Goal: Task Accomplishment & Management: Manage account settings

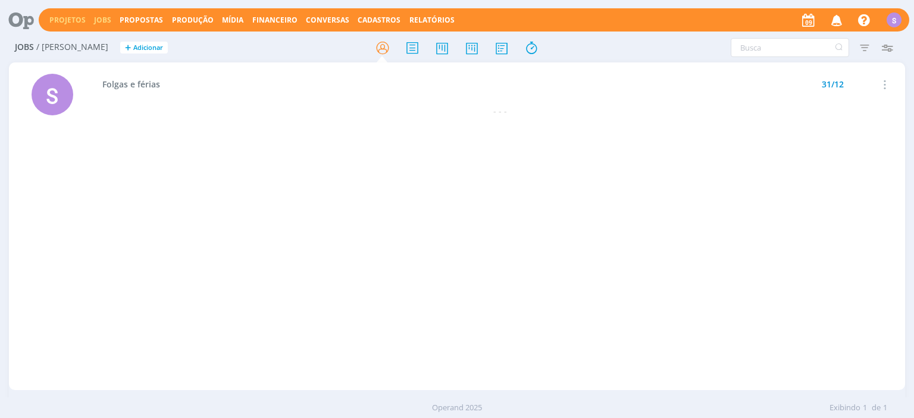
click at [62, 20] on link "Projetos" at bounding box center [67, 20] width 36 height 10
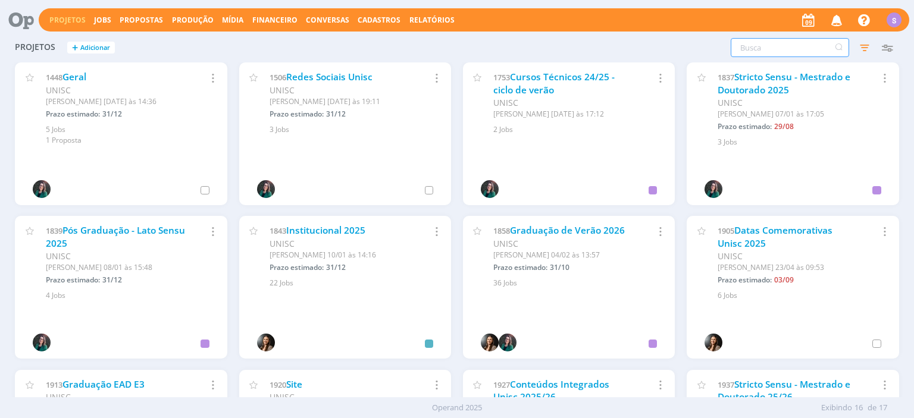
click at [801, 41] on input "text" at bounding box center [789, 47] width 118 height 19
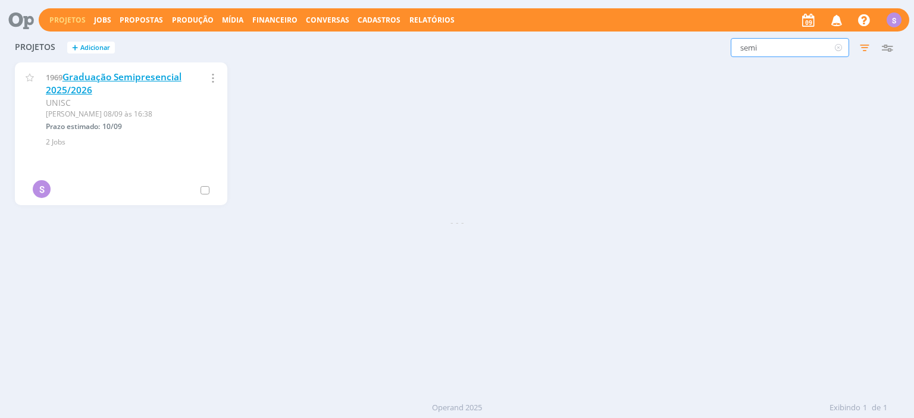
type input "semi"
click at [84, 74] on link "Graduação Semipresencial 2025/2026" at bounding box center [114, 84] width 136 height 26
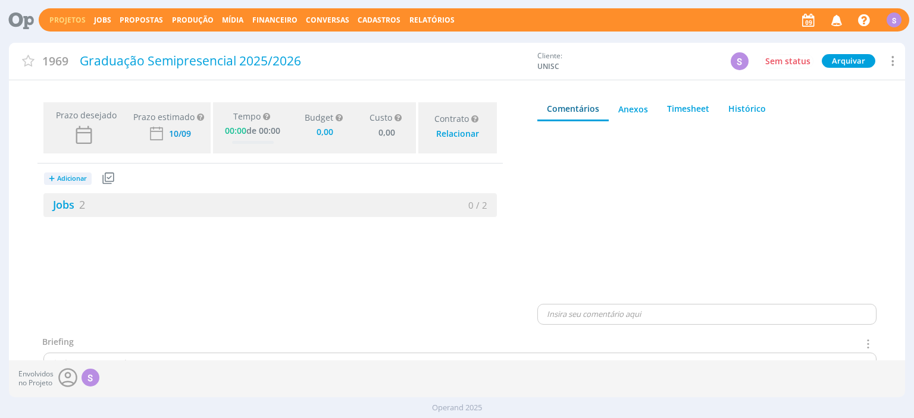
type input "0,00"
click at [68, 208] on link "Jobs 2" at bounding box center [64, 204] width 42 height 14
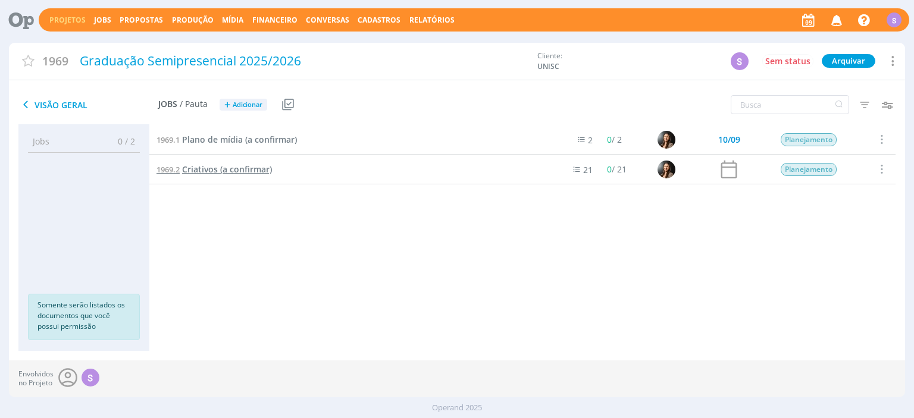
click at [206, 172] on span "Criativos (a confirmar)" at bounding box center [227, 169] width 90 height 11
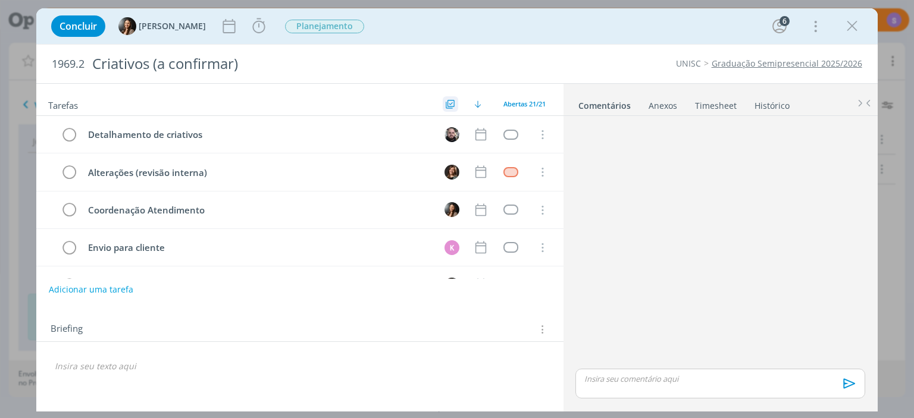
click at [446, 100] on icon "dialog" at bounding box center [450, 104] width 9 height 9
click at [852, 32] on icon "dialog" at bounding box center [852, 26] width 18 height 18
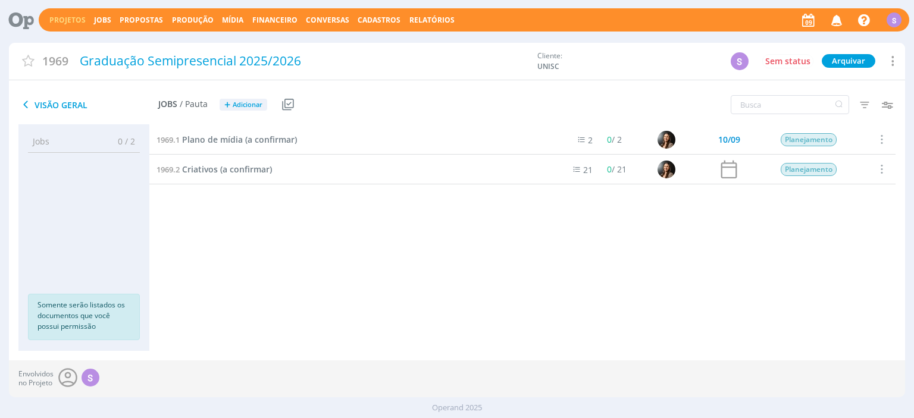
click at [291, 105] on icon at bounding box center [288, 105] width 12 height 12
click at [337, 103] on div "Visão Geral Jobs / Pauta + Adicionar" at bounding box center [307, 105] width 597 height 30
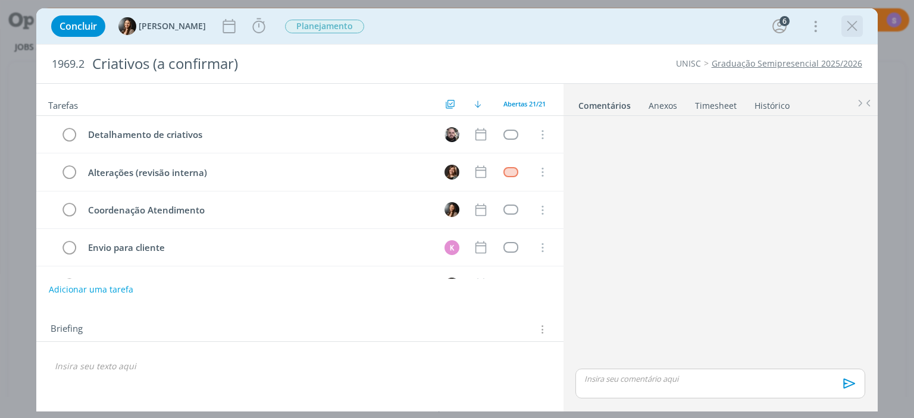
click at [845, 23] on icon "dialog" at bounding box center [852, 26] width 18 height 18
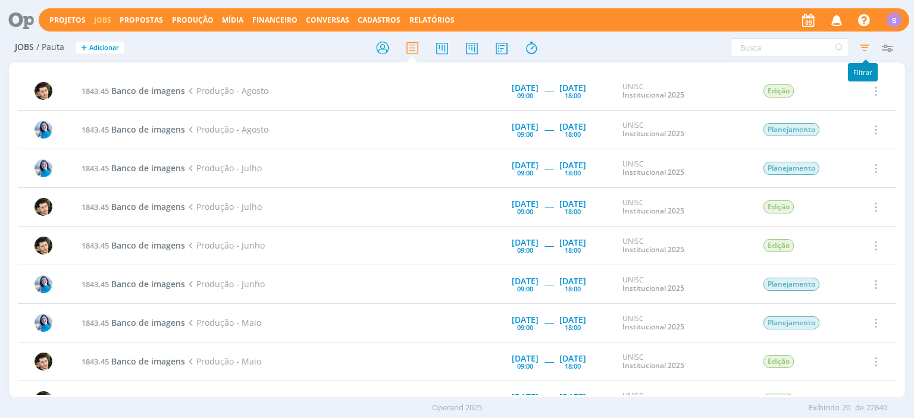
click at [863, 49] on icon "button" at bounding box center [864, 47] width 21 height 21
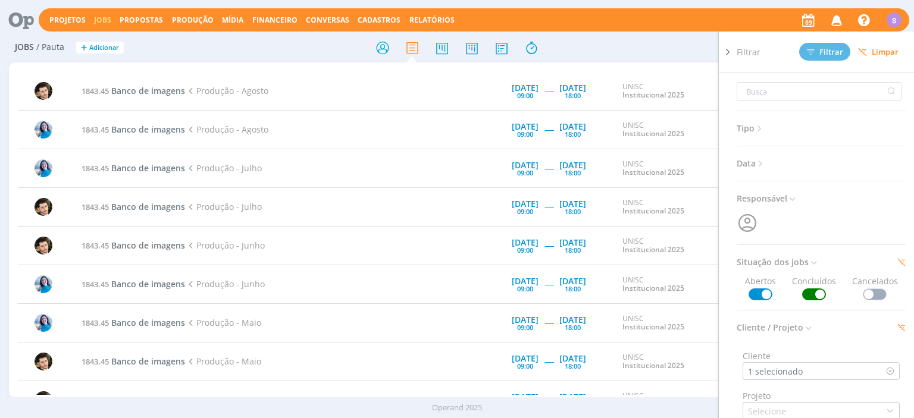
click at [883, 52] on span "Limpar" at bounding box center [878, 52] width 40 height 9
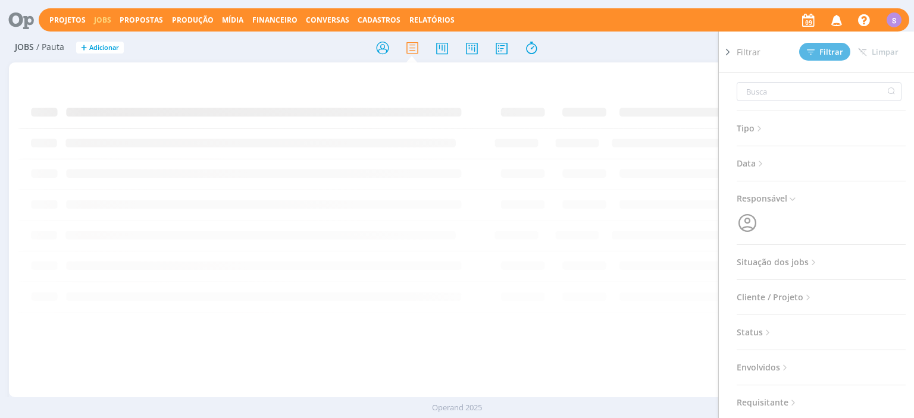
click at [651, 39] on div "Filtrar Filtrar Limpar Tipo Jobs e Tarefas Data Personalizado a Responsável Sit…" at bounding box center [755, 47] width 287 height 19
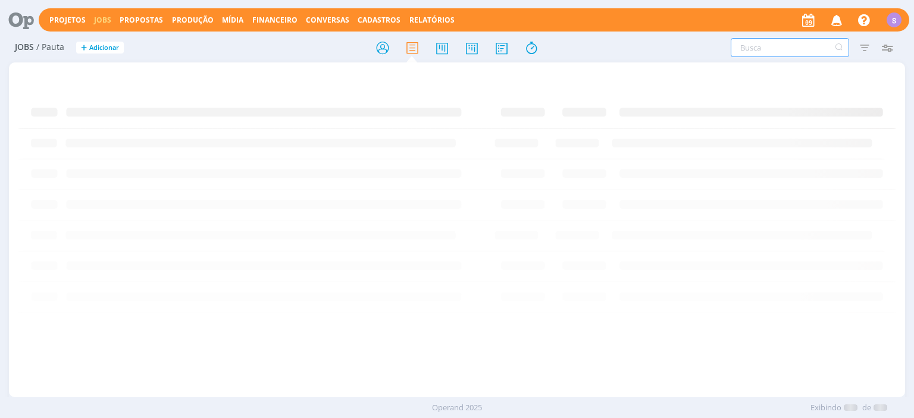
click at [749, 47] on input "text" at bounding box center [789, 47] width 118 height 19
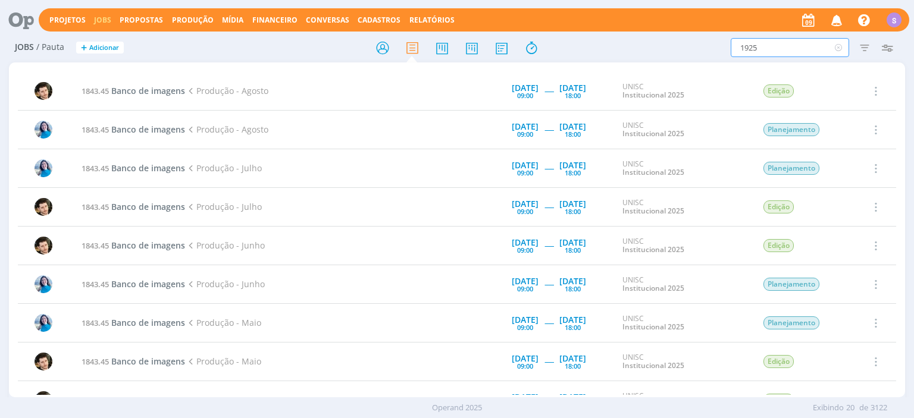
type input "1925"
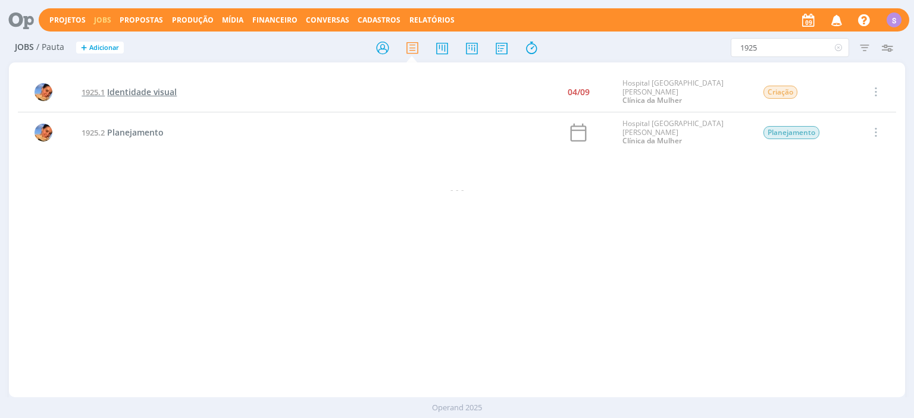
click at [146, 92] on span "Identidade visual" at bounding box center [142, 91] width 70 height 11
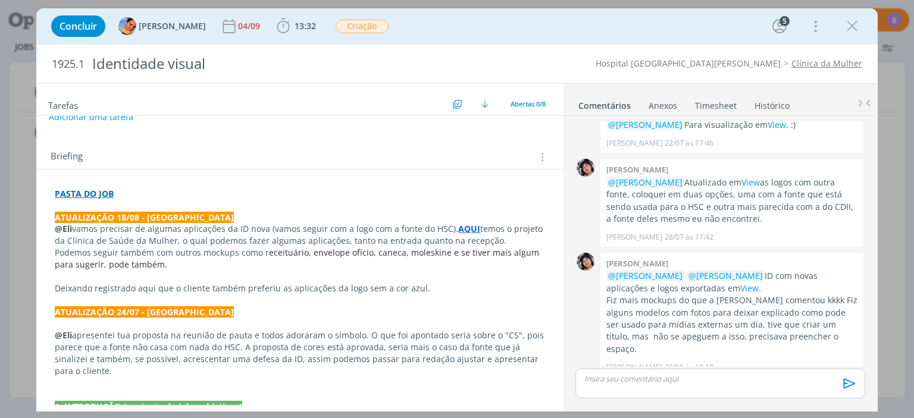
scroll to position [1, 0]
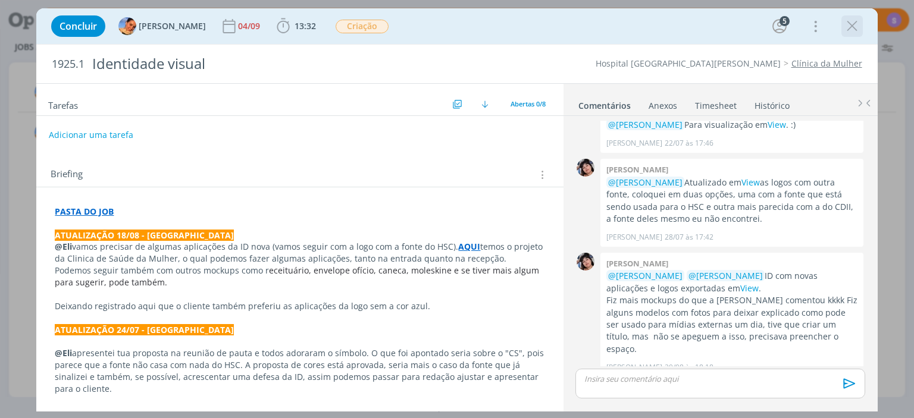
click at [858, 26] on icon "dialog" at bounding box center [852, 26] width 18 height 18
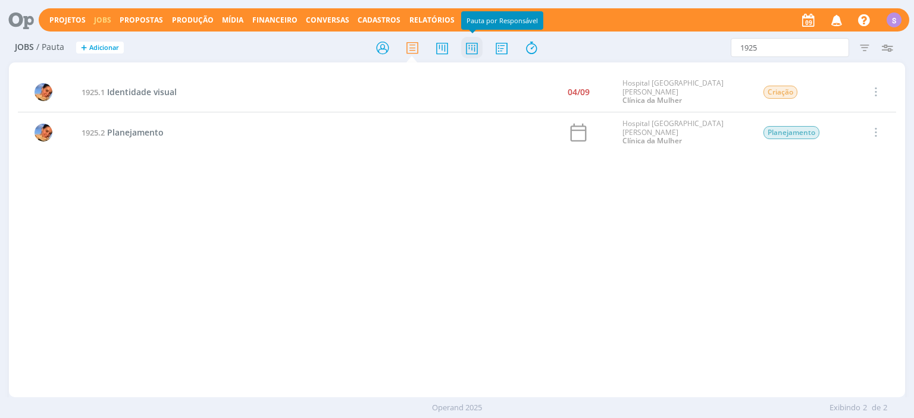
click at [475, 43] on icon at bounding box center [471, 47] width 21 height 23
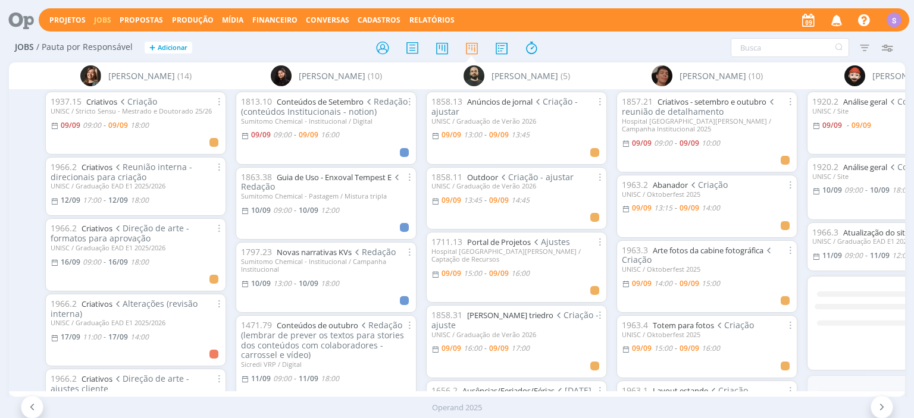
scroll to position [0, 446]
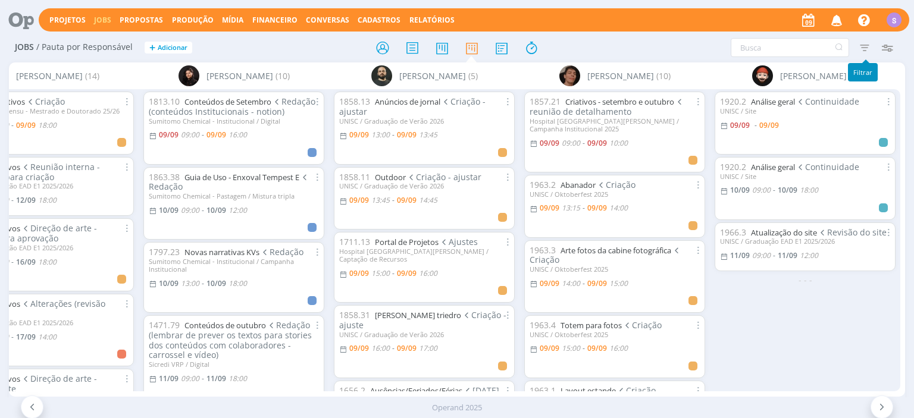
click at [868, 48] on icon "button" at bounding box center [864, 47] width 21 height 21
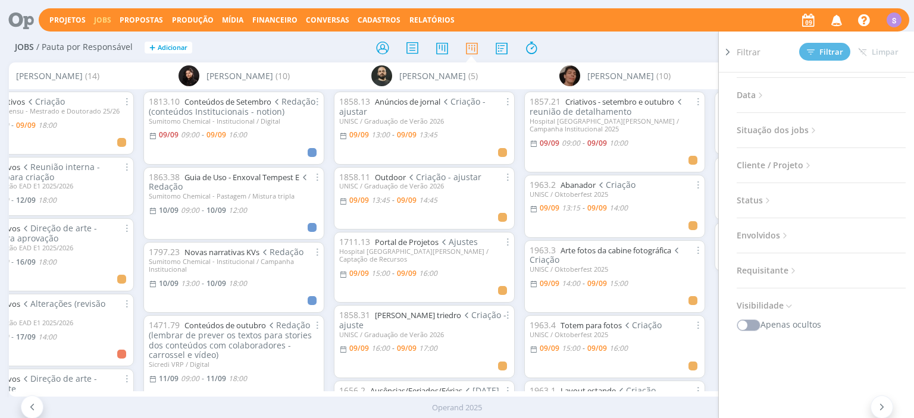
scroll to position [0, 0]
click at [799, 230] on span "Cliente / Projeto" at bounding box center [774, 233] width 77 height 15
click at [789, 266] on div "Cliente" at bounding box center [820, 262] width 157 height 12
click at [789, 275] on div "Selecione" at bounding box center [820, 277] width 157 height 18
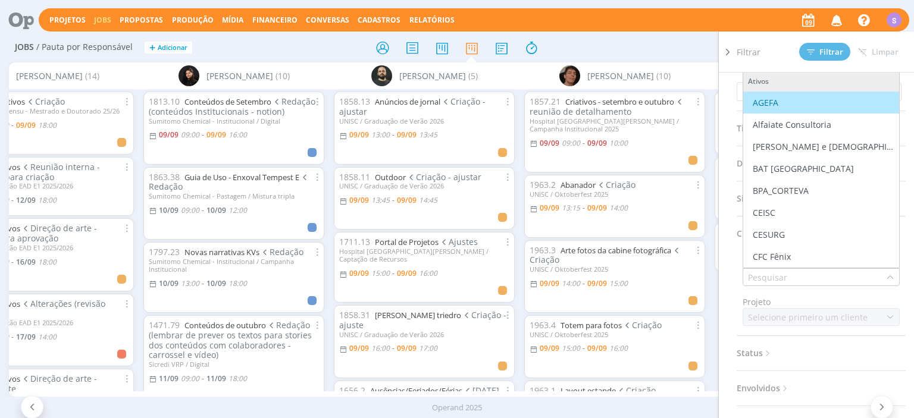
click at [732, 46] on icon at bounding box center [728, 52] width 12 height 12
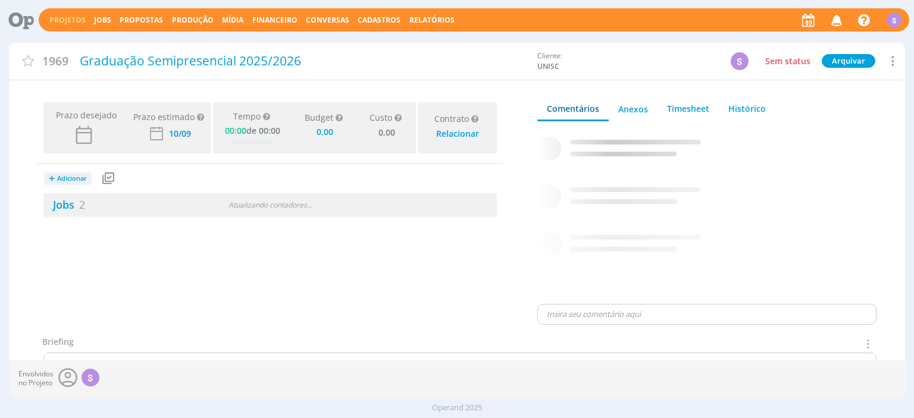
type input "0,00"
click at [94, 17] on link "Jobs" at bounding box center [102, 20] width 17 height 10
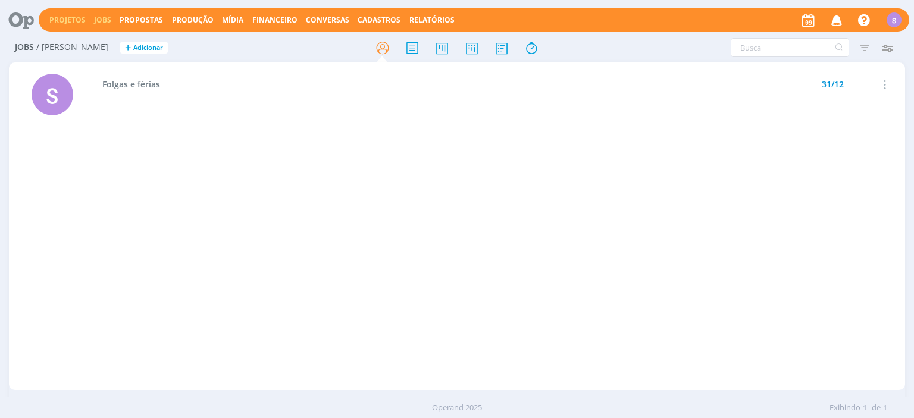
click at [68, 21] on link "Projetos" at bounding box center [67, 20] width 36 height 10
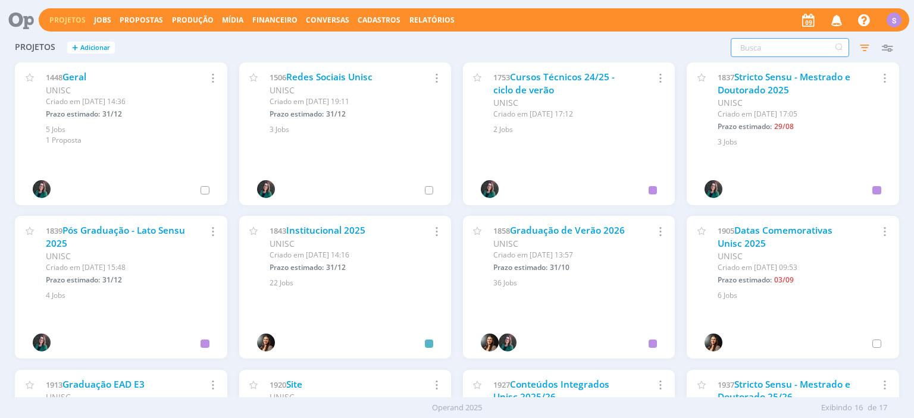
click at [765, 51] on input "text" at bounding box center [789, 47] width 118 height 19
type input "ead"
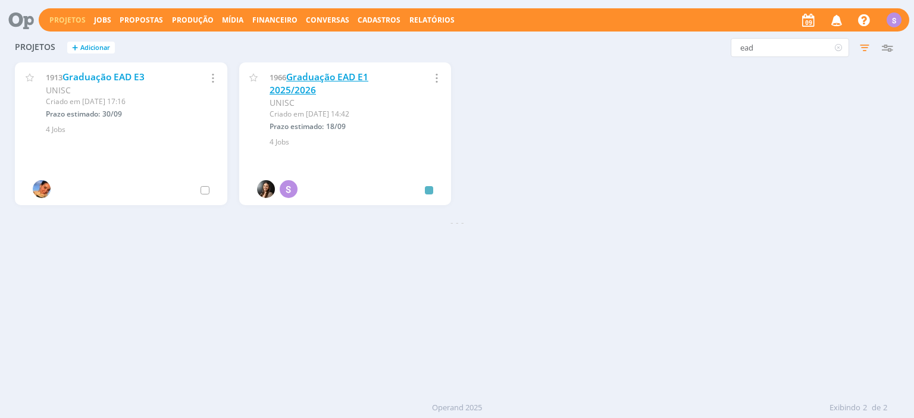
click at [318, 74] on link "Graduação EAD E1 2025/2026" at bounding box center [318, 84] width 99 height 26
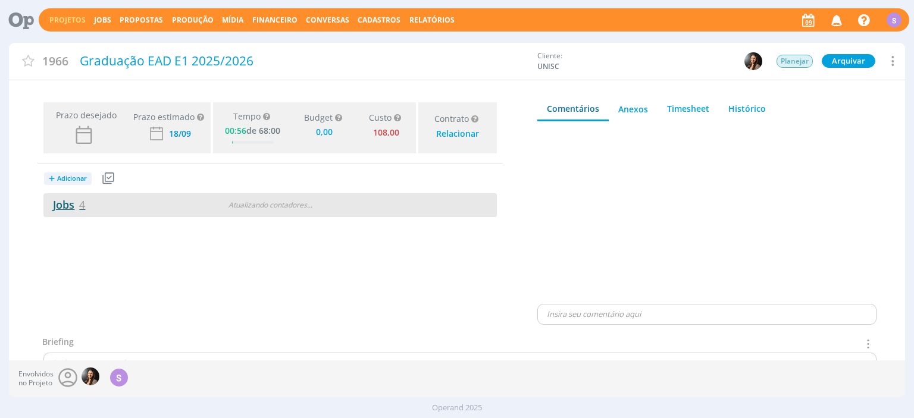
type input "0,00"
click at [73, 206] on link "Jobs 4" at bounding box center [64, 204] width 42 height 14
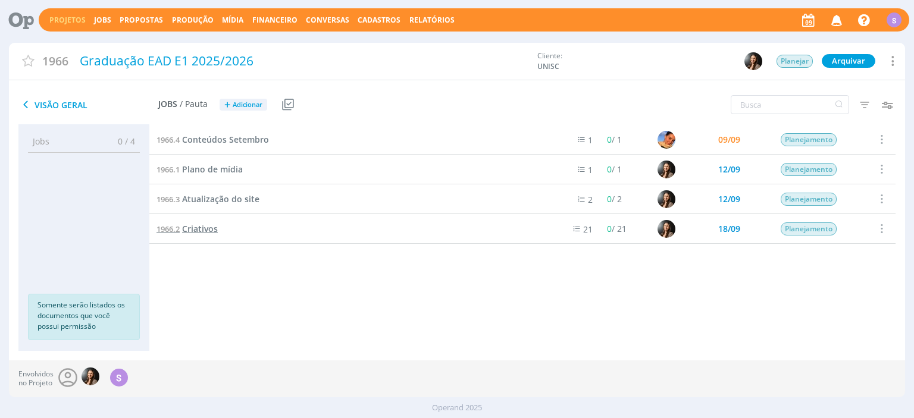
click at [194, 233] on span "Criativos" at bounding box center [200, 228] width 36 height 11
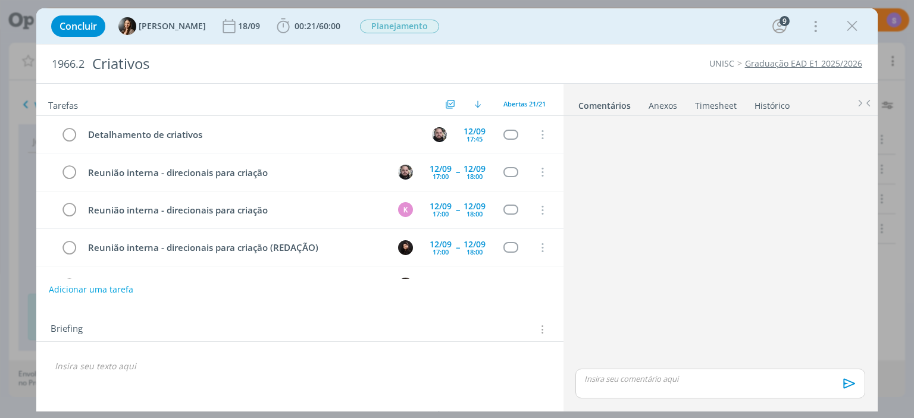
click at [784, 61] on link "Graduação EAD E1 2025/2026" at bounding box center [803, 63] width 117 height 11
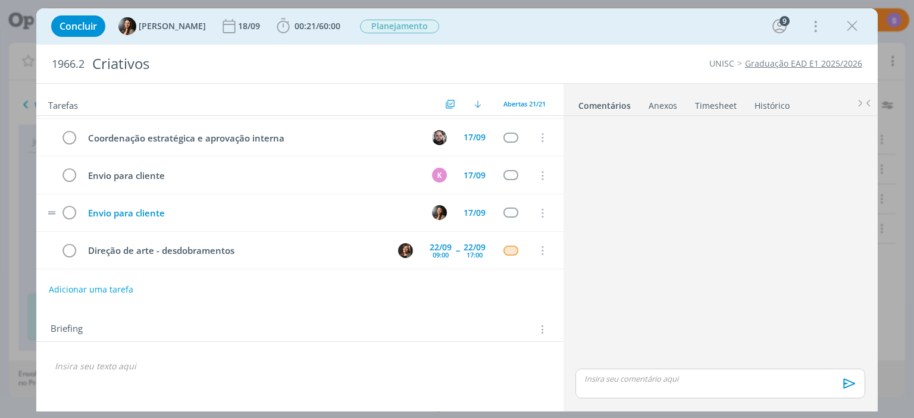
scroll to position [479, 0]
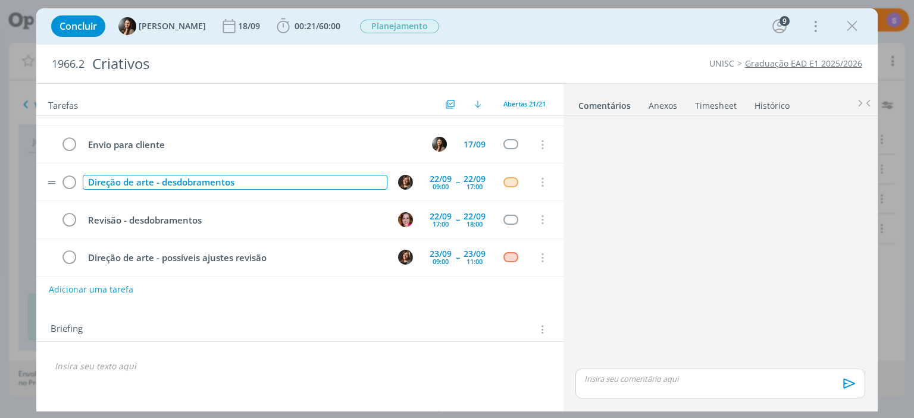
click at [252, 175] on div "Direção de arte - desdobramentos" at bounding box center [235, 182] width 304 height 15
drag, startPoint x: 163, startPoint y: 175, endPoint x: 246, endPoint y: 175, distance: 82.7
click at [246, 175] on div "Direção de arte - desdobramentos" at bounding box center [235, 182] width 304 height 15
click at [174, 177] on div "Direção de arte - ajuestes cliente" at bounding box center [235, 182] width 304 height 15
drag, startPoint x: 222, startPoint y: 177, endPoint x: 160, endPoint y: 176, distance: 62.5
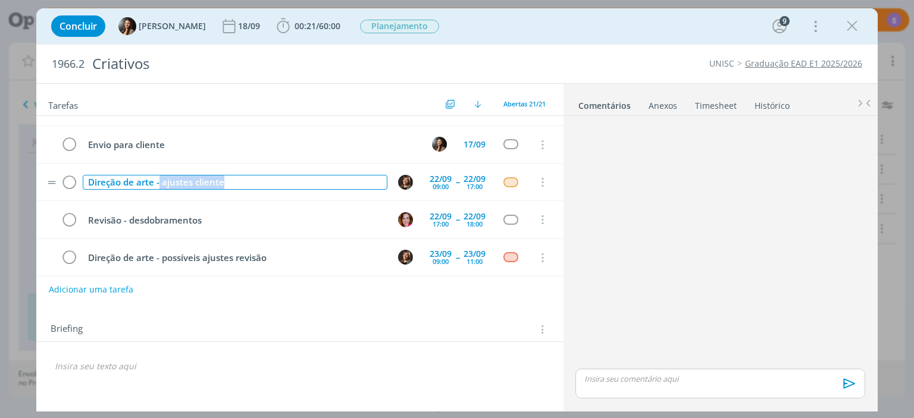
click at [160, 176] on div "Direção de arte - ajustes cliente" at bounding box center [235, 182] width 304 height 15
copy div "ajustes cliente"
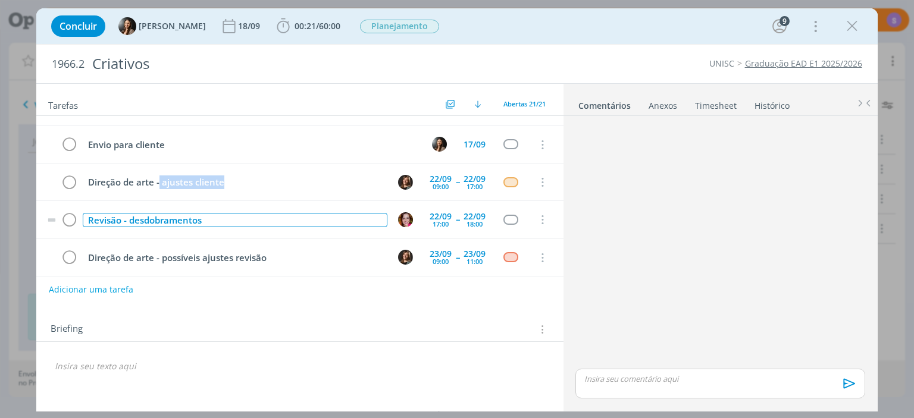
click at [174, 213] on div "Revisão - desdobramentos" at bounding box center [235, 220] width 304 height 15
drag, startPoint x: 213, startPoint y: 216, endPoint x: 129, endPoint y: 215, distance: 83.9
click at [129, 215] on div "Revisão - desdobramentos" at bounding box center [235, 220] width 304 height 15
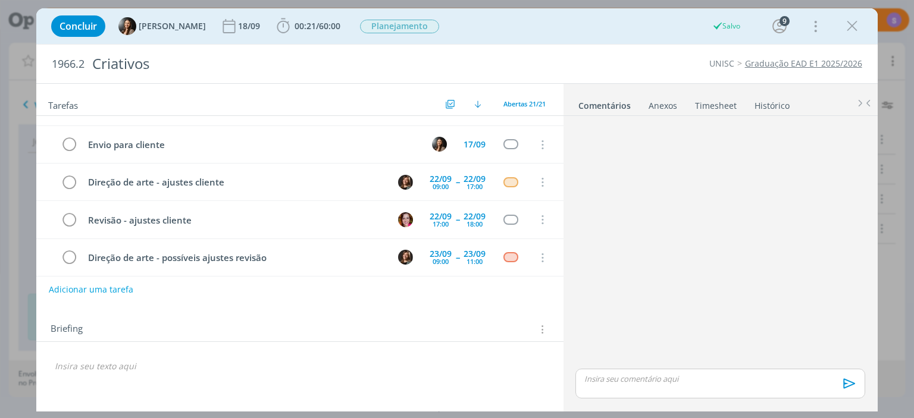
click at [205, 280] on div "Adicionar uma tarefa" at bounding box center [299, 289] width 526 height 21
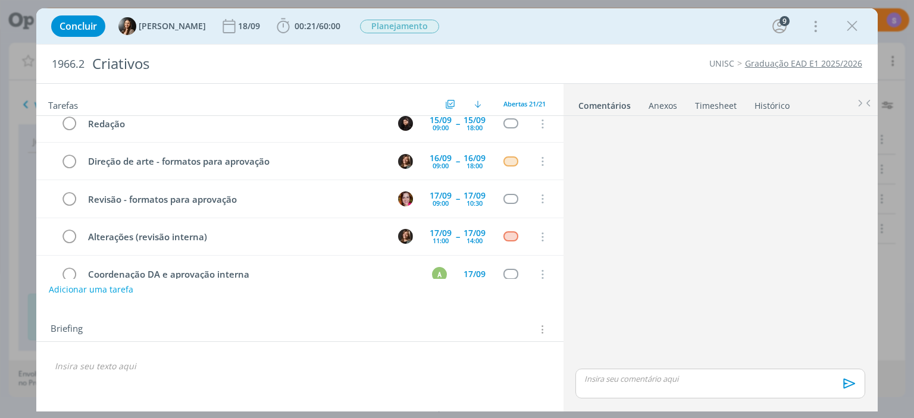
scroll to position [215, 0]
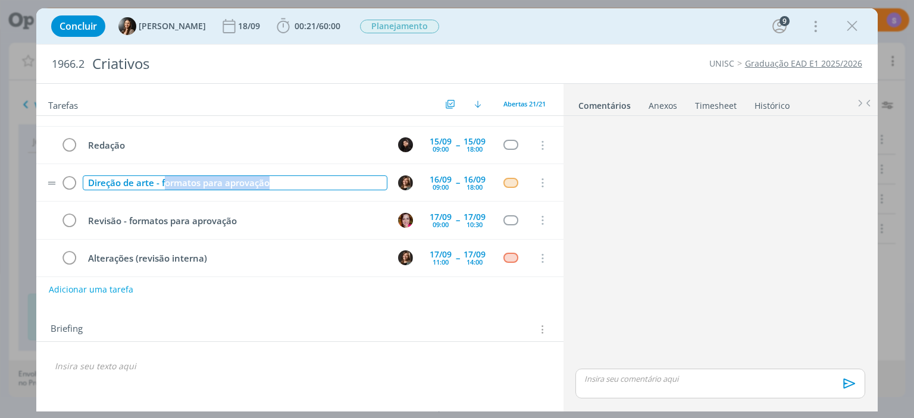
drag, startPoint x: 165, startPoint y: 178, endPoint x: 301, endPoint y: 183, distance: 135.7
click at [301, 183] on div "Direção de arte - formatos para aprovação" at bounding box center [235, 182] width 304 height 15
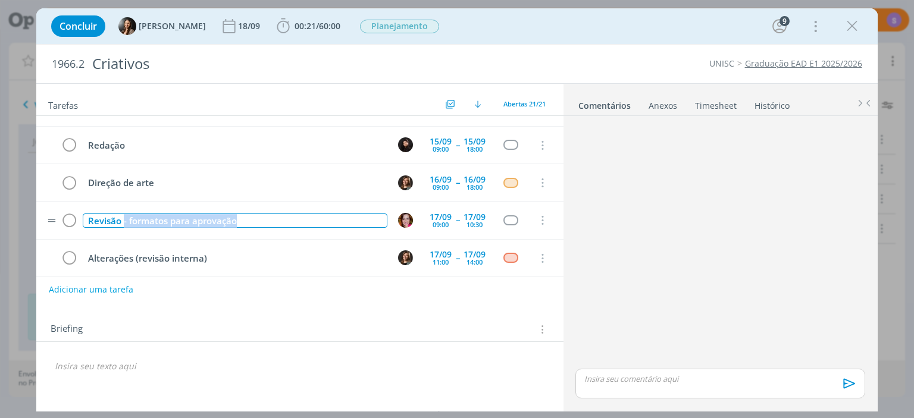
drag, startPoint x: 123, startPoint y: 213, endPoint x: 260, endPoint y: 212, distance: 137.4
click at [260, 214] on div "Revisão - formatos para aprovação" at bounding box center [235, 221] width 304 height 15
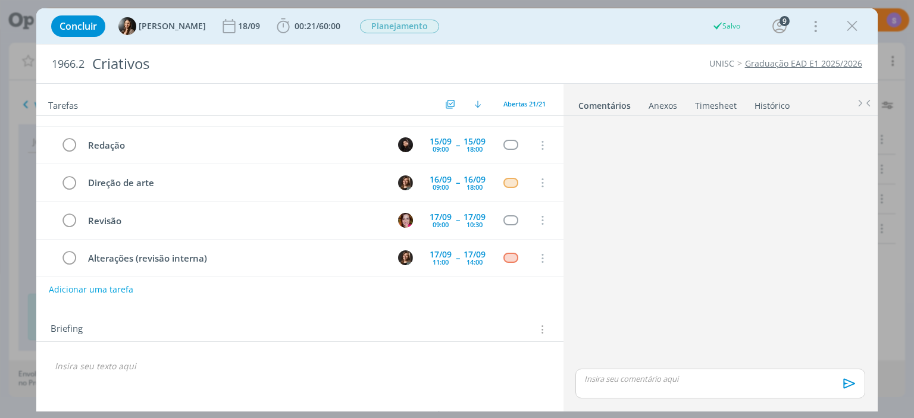
click at [293, 311] on div "Briefing Briefings Predefinidos Versões do Briefing Ver Briefing do Projeto" at bounding box center [299, 326] width 526 height 32
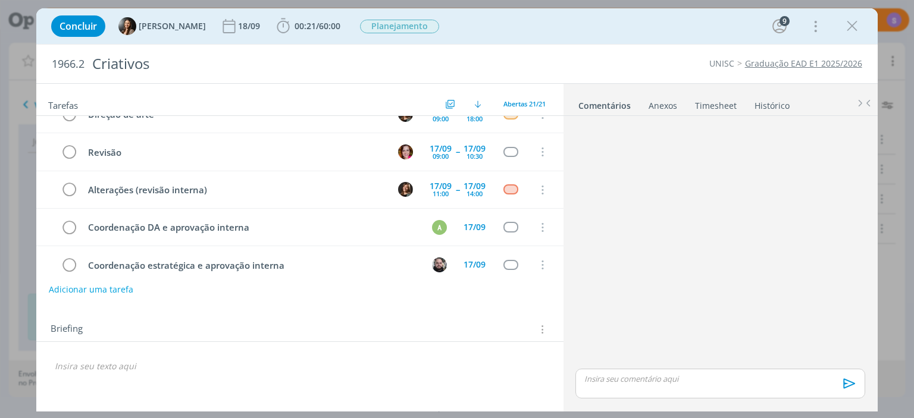
scroll to position [10, 0]
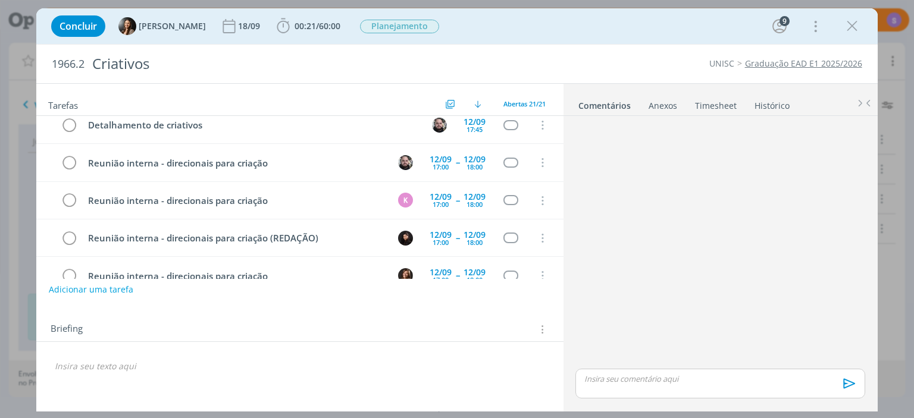
click at [324, 349] on div "🙂" at bounding box center [299, 361] width 526 height 39
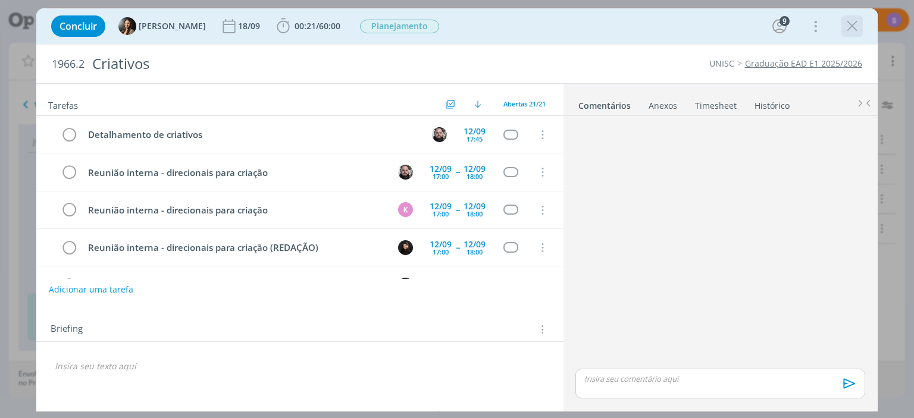
click at [846, 27] on icon "dialog" at bounding box center [852, 26] width 18 height 18
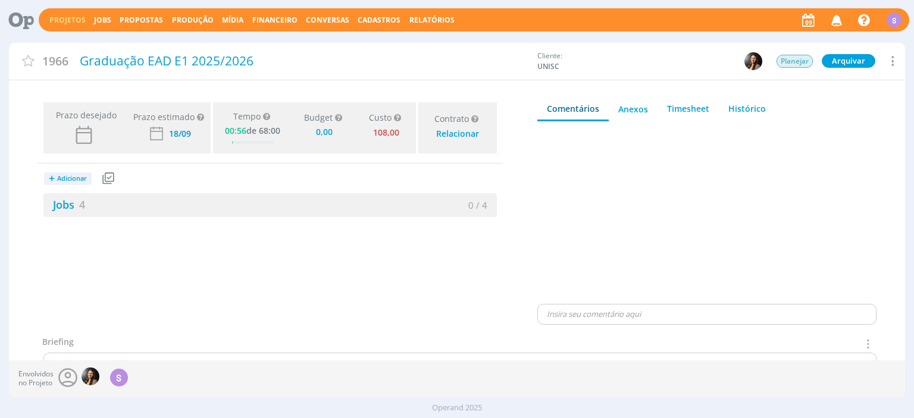
click at [111, 174] on icon at bounding box center [108, 178] width 12 height 12
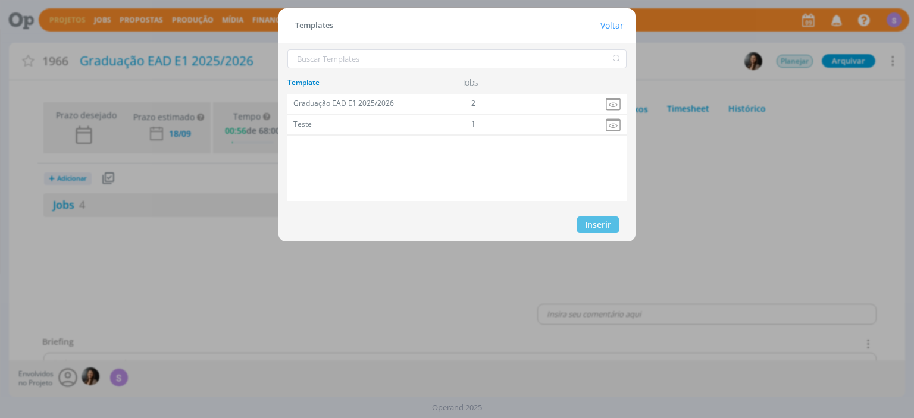
click at [755, 230] on div "Templates Voltar Template Jobs Graduação EAD E1 2025/2026 2 Jobs Teste 1 Jobs -…" at bounding box center [457, 209] width 914 height 418
click at [610, 25] on h1 "Voltar" at bounding box center [611, 25] width 23 height 9
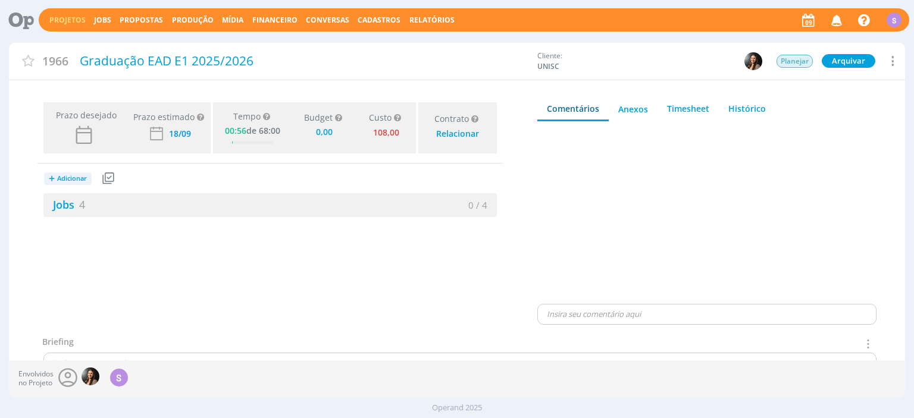
click at [893, 23] on div "S" at bounding box center [893, 19] width 15 height 15
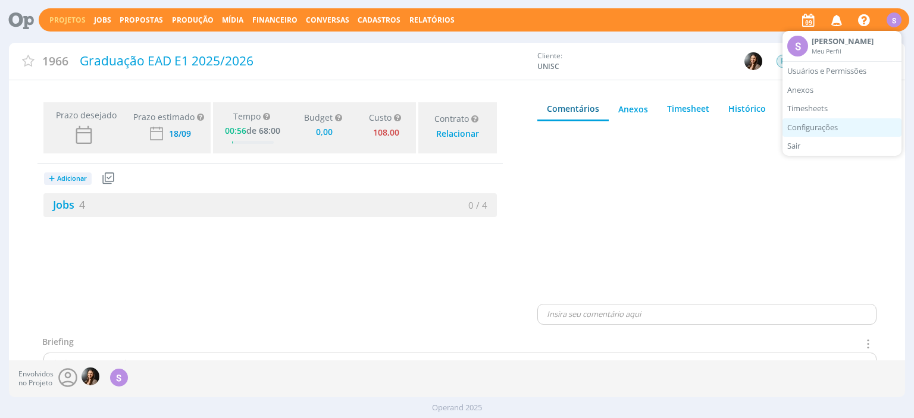
click at [803, 125] on link "Configurações" at bounding box center [841, 127] width 119 height 19
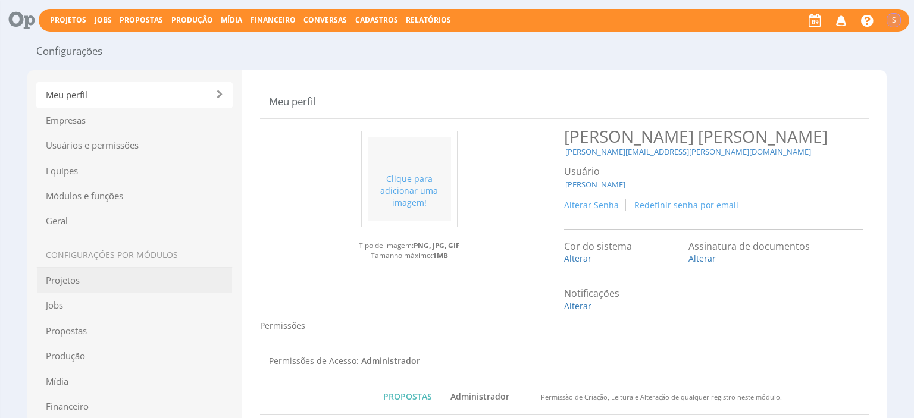
click at [70, 275] on span "Projetos" at bounding box center [134, 281] width 196 height 26
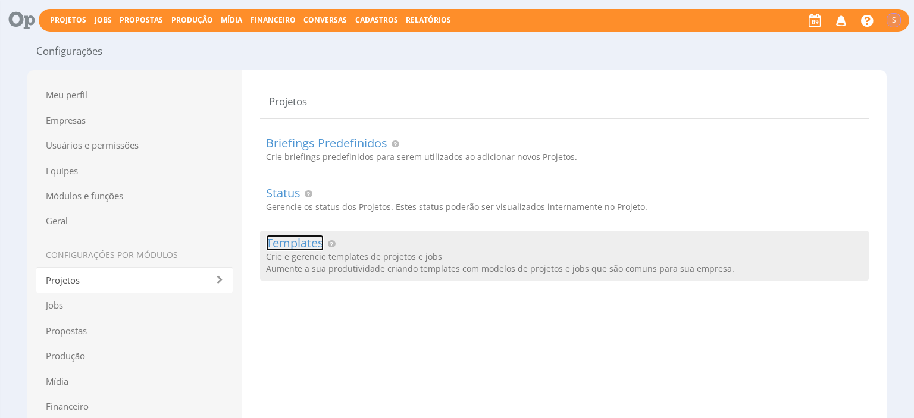
click at [318, 240] on link "Templates" at bounding box center [295, 243] width 58 height 13
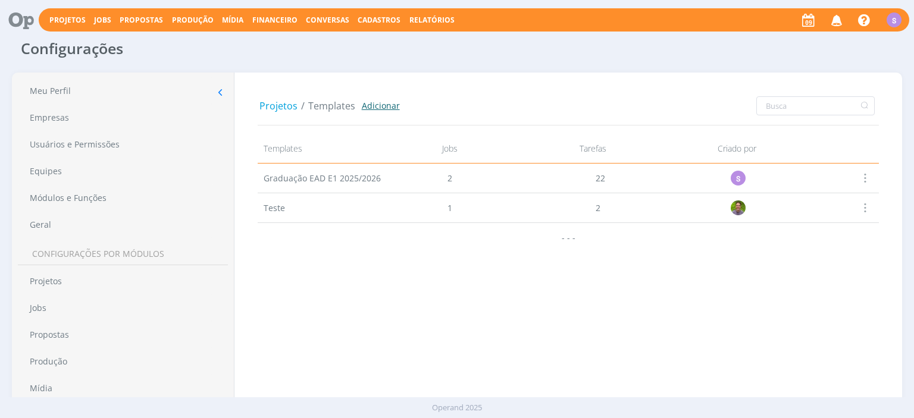
click at [363, 108] on link "Adicionar" at bounding box center [381, 105] width 38 height 12
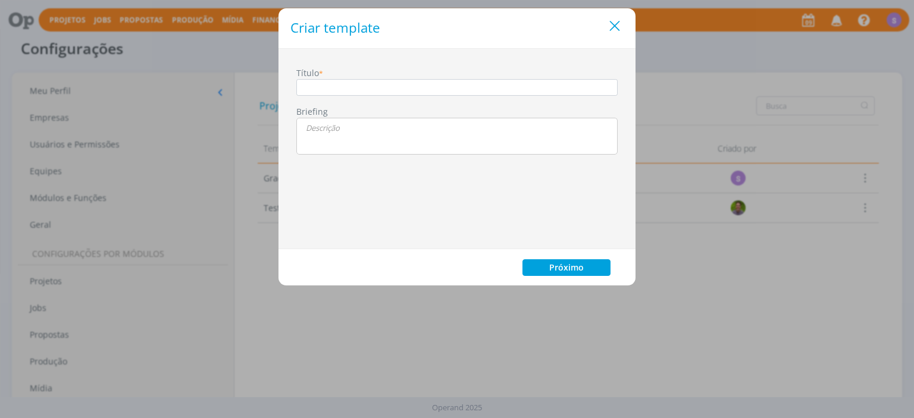
click at [614, 21] on icon "Close" at bounding box center [615, 26] width 18 height 18
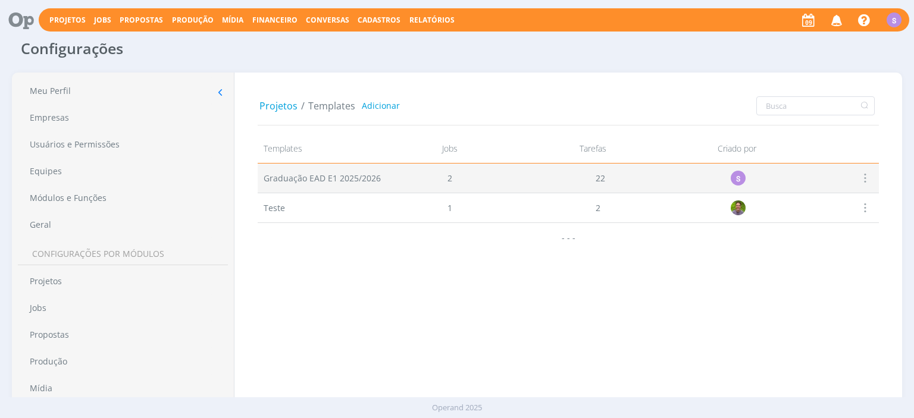
click at [865, 179] on span at bounding box center [863, 178] width 13 height 16
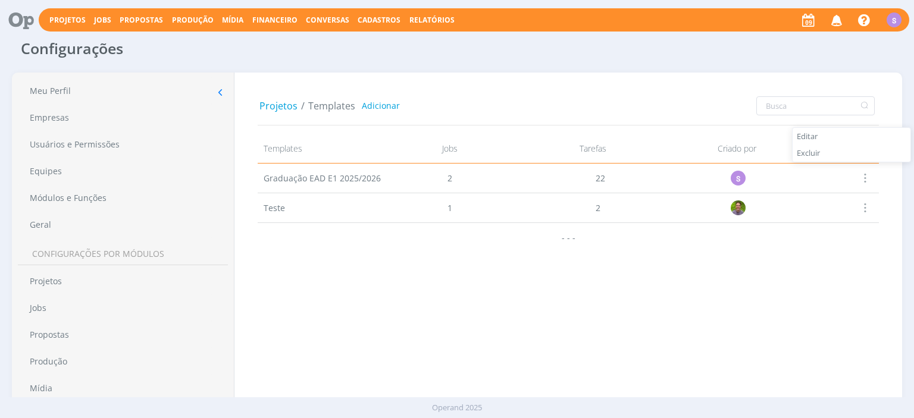
click at [808, 261] on div "Graduação EAD E1 2025/2026 2 22 S Teste 1 2 Editar Excluir - - -" at bounding box center [568, 312] width 621 height 297
click at [65, 14] on div "Projetos Jobs Propostas Produção [GEOGRAPHIC_DATA] Financeiro Conversas Cadastr…" at bounding box center [474, 19] width 870 height 23
click at [67, 22] on link "Projetos" at bounding box center [67, 20] width 36 height 10
